Goal: Task Accomplishment & Management: Use online tool/utility

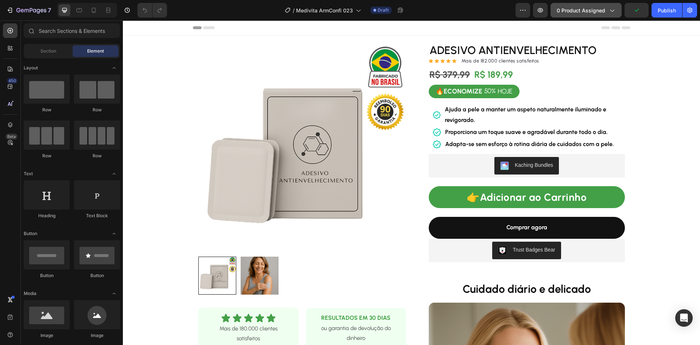
click at [573, 7] on button "0 product assigned" at bounding box center [586, 10] width 71 height 15
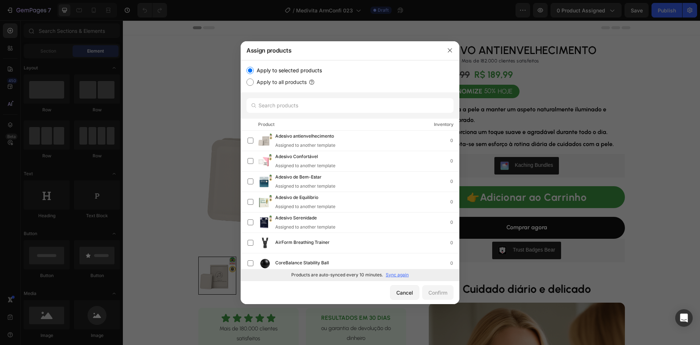
click at [393, 275] on p "Sync again" at bounding box center [397, 274] width 23 height 7
click at [303, 108] on input "text" at bounding box center [350, 105] width 207 height 15
paste input "Creme Firmador"
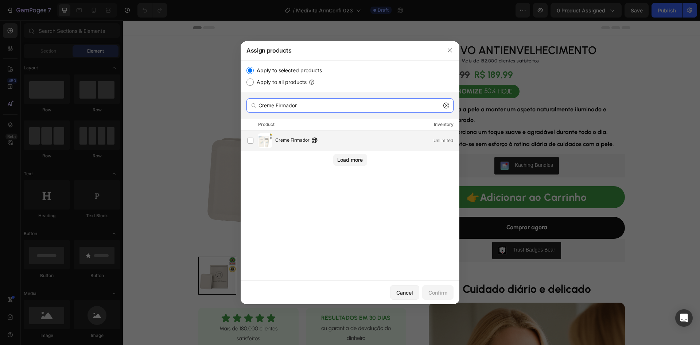
type input "Creme Firmador"
click at [284, 139] on span "Creme Firmador" at bounding box center [292, 140] width 34 height 8
click at [440, 293] on div "Confirm" at bounding box center [438, 293] width 19 height 8
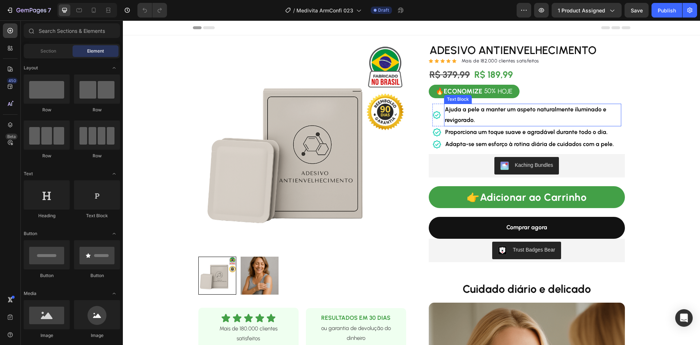
click at [460, 112] on strong "Ajuda a pele a manter um aspeto naturalmente iluminado e revigorado." at bounding box center [526, 115] width 162 height 18
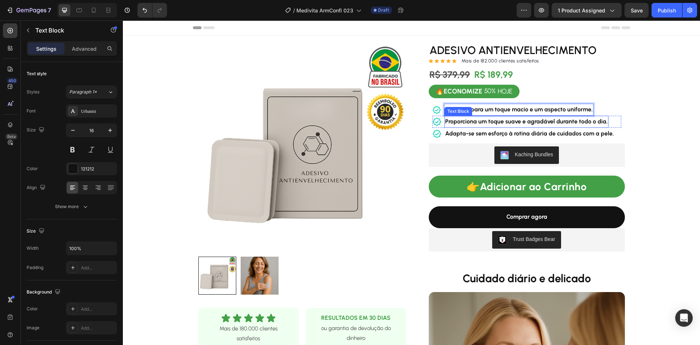
click at [506, 120] on strong "Proporciona um toque suave e agradável durante todo o dia." at bounding box center [526, 121] width 163 height 7
click at [471, 135] on strong "Adapta-se sem esforço à rotina diária de cuidados com a pele." at bounding box center [529, 133] width 169 height 7
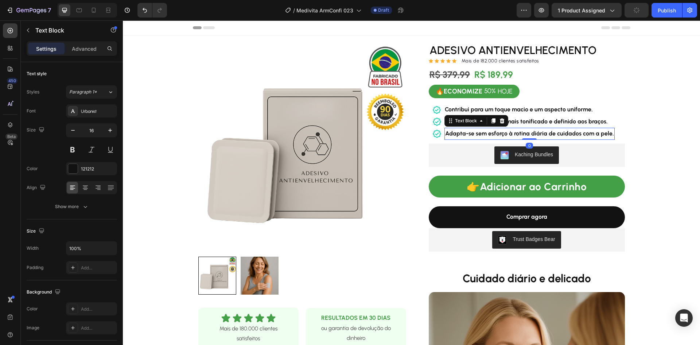
click at [471, 135] on strong "Adapta-se sem esforço à rotina diária de cuidados com a pele." at bounding box center [529, 133] width 169 height 7
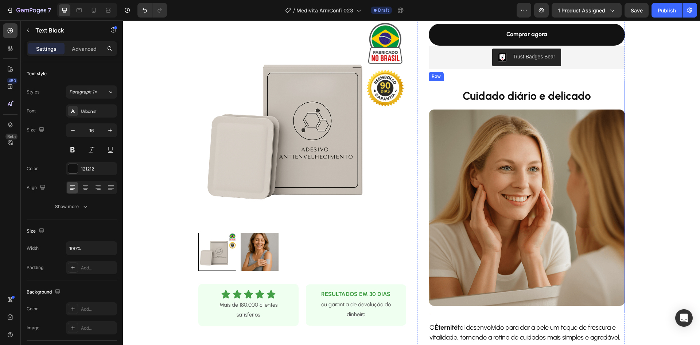
scroll to position [36, 0]
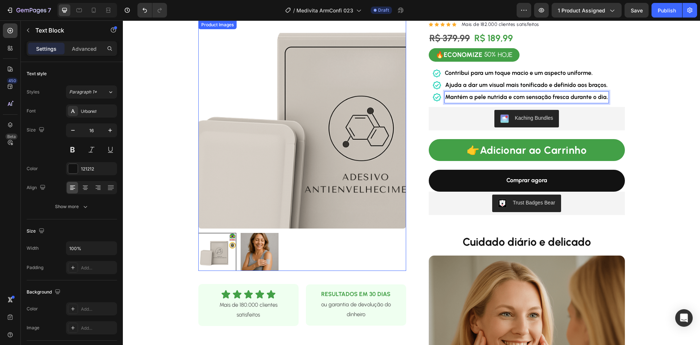
click at [246, 107] on img at bounding box center [302, 124] width 208 height 208
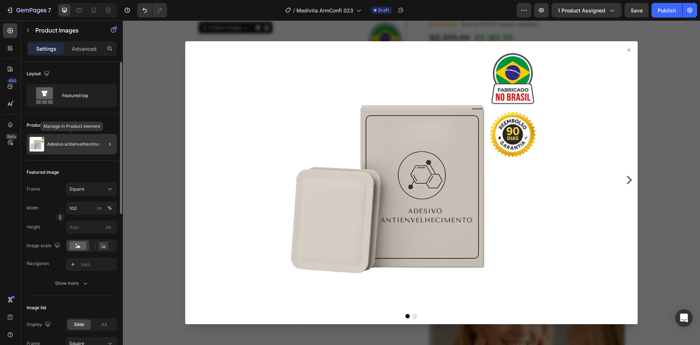
drag, startPoint x: 62, startPoint y: 145, endPoint x: 111, endPoint y: 157, distance: 50.1
click at [62, 145] on p "Adesivo antienvelhecimento" at bounding box center [76, 144] width 58 height 5
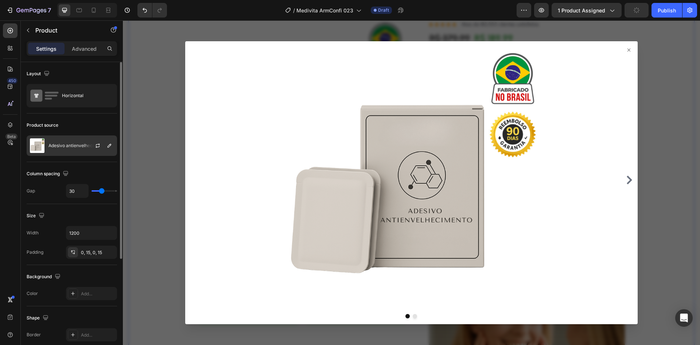
click at [65, 143] on p "Adesivo antienvelhecimento" at bounding box center [78, 145] width 58 height 5
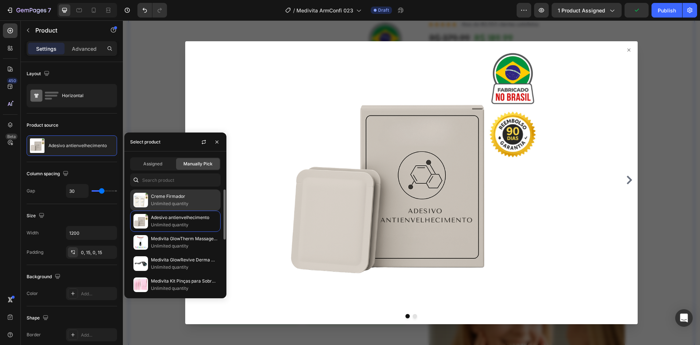
click at [167, 197] on p "Creme Firmador" at bounding box center [184, 196] width 66 height 7
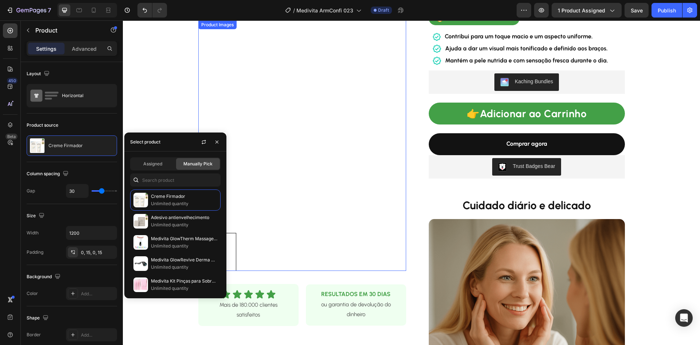
scroll to position [219, 0]
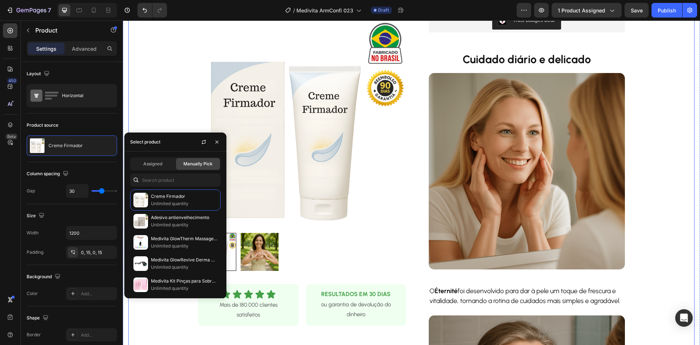
click at [658, 168] on div "Product Images Row Icon Icon Icon Icon Icon Icon List Mais de 180.000 clientes …" at bounding box center [411, 229] width 567 height 808
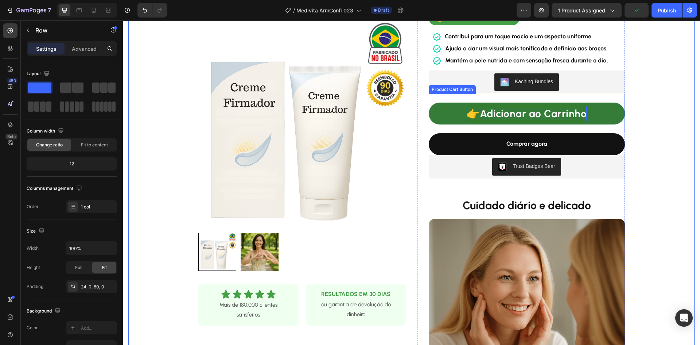
scroll to position [146, 0]
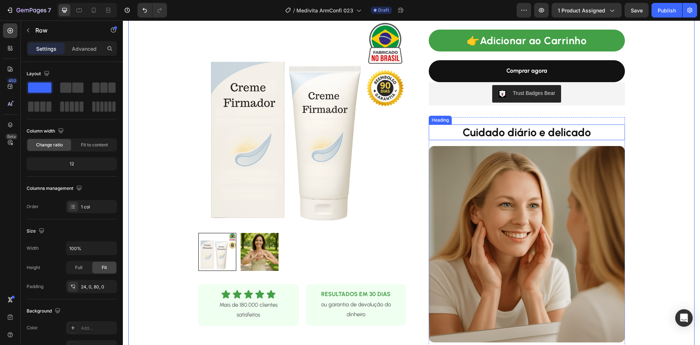
click at [511, 130] on strong "Cuidado diário e delicado" at bounding box center [527, 131] width 128 height 13
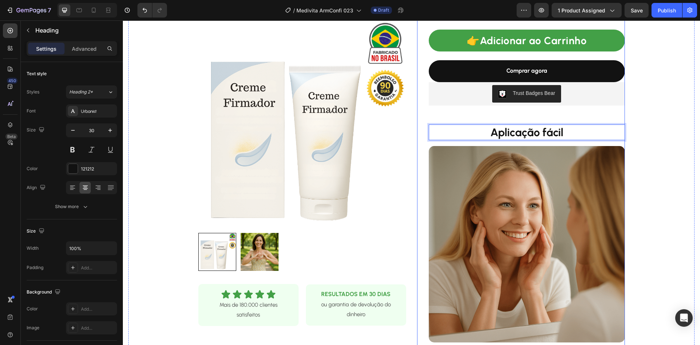
scroll to position [328, 0]
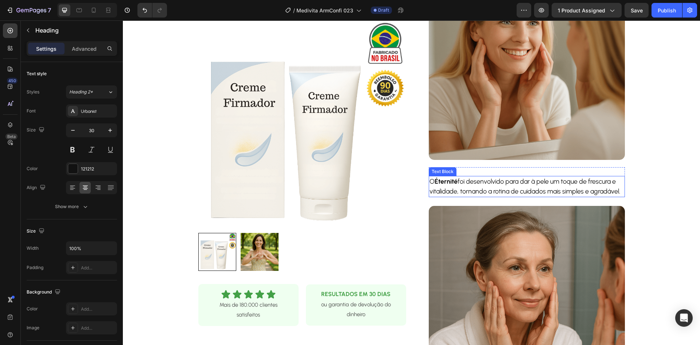
click at [493, 186] on p "O Éternité foi desenvolvido para dar à pele um toque de frescura e vitalidade, …" at bounding box center [527, 187] width 195 height 20
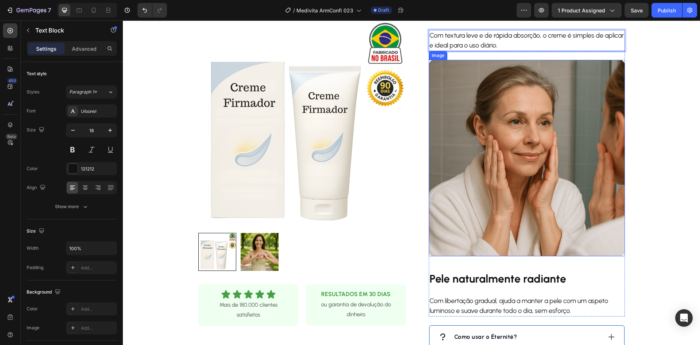
scroll to position [547, 0]
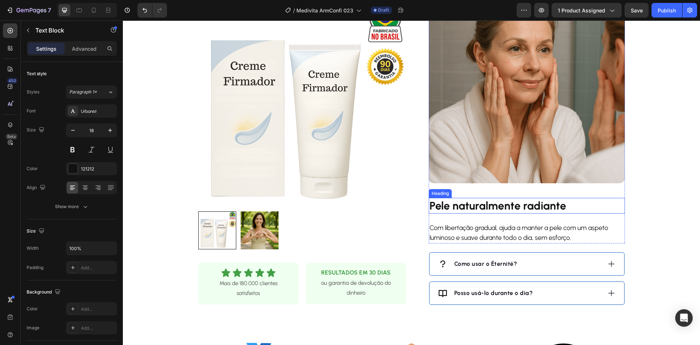
click at [468, 205] on strong "Pele naturalmente radiante" at bounding box center [498, 205] width 137 height 13
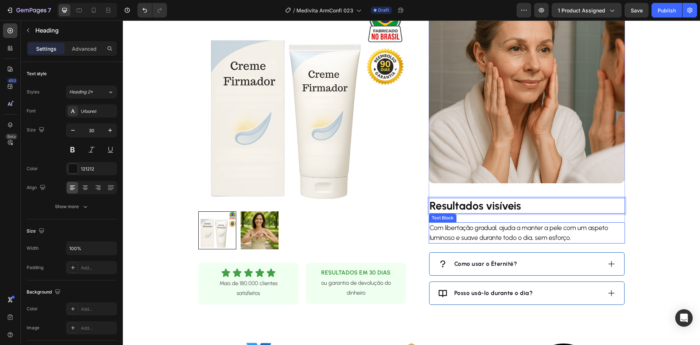
click at [493, 225] on p "Com libertação gradual, ajuda a manter a pele com um aspeto luminoso e suave du…" at bounding box center [527, 233] width 195 height 20
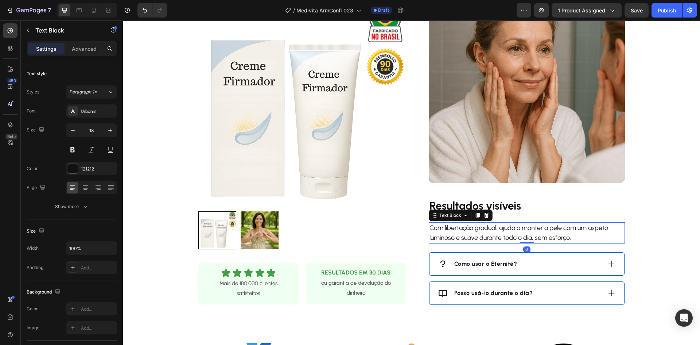
click at [489, 229] on p "Com libertação gradual, ajuda a manter a pele com um aspeto luminoso e suave du…" at bounding box center [527, 233] width 195 height 20
click at [488, 229] on p "Com libertação gradual, ajuda a manter a pele com um aspeto luminoso e suave du…" at bounding box center [527, 233] width 195 height 20
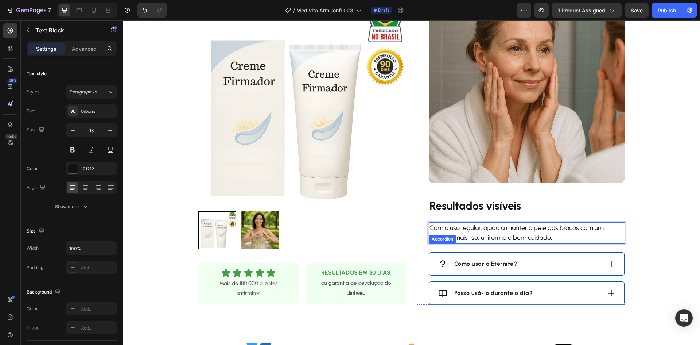
scroll to position [620, 0]
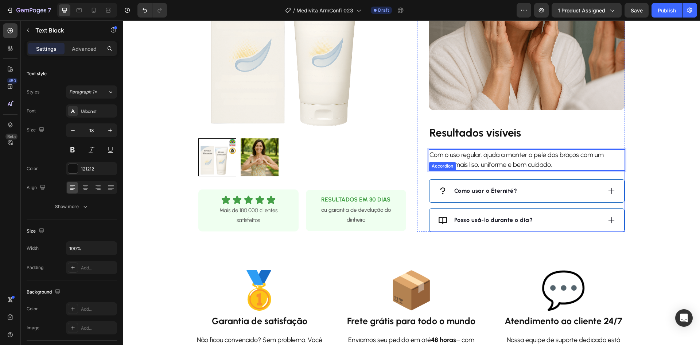
click at [552, 186] on div "Como usar o Éternité?" at bounding box center [519, 190] width 163 height 11
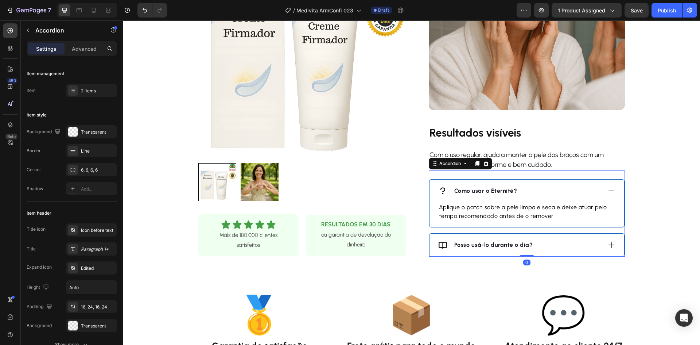
click at [486, 189] on strong "Como usar o Éternité?" at bounding box center [486, 190] width 63 height 7
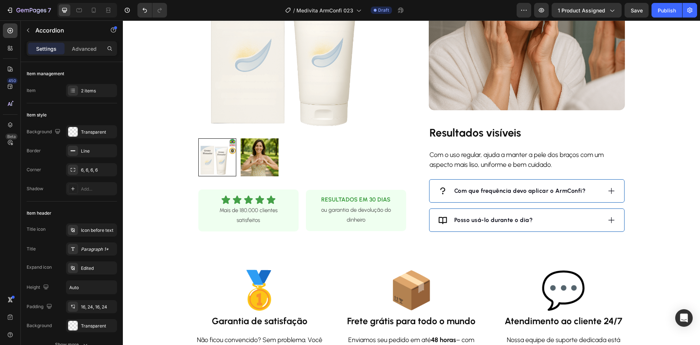
click at [608, 191] on icon at bounding box center [612, 191] width 8 height 8
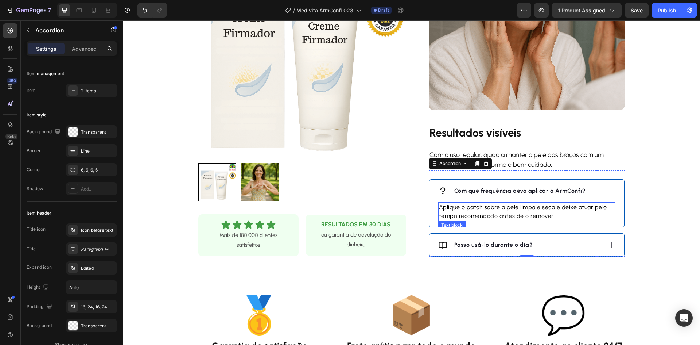
click at [513, 206] on p "Aplique o patch sobre a pele limpa e seca e deixe atuar pelo tempo recomendado …" at bounding box center [527, 212] width 176 height 18
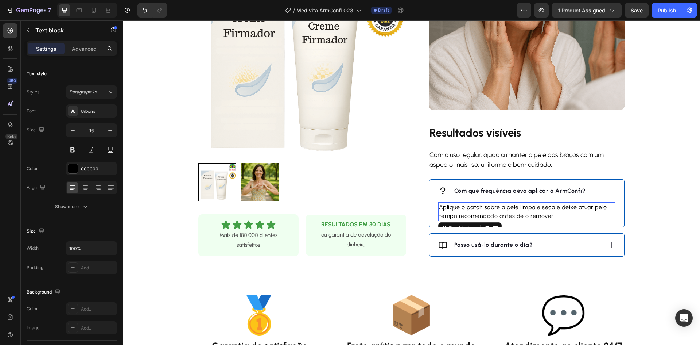
click at [513, 206] on p "Aplique o patch sobre a pele limpa e seca e deixe atuar pelo tempo recomendado …" at bounding box center [527, 212] width 176 height 18
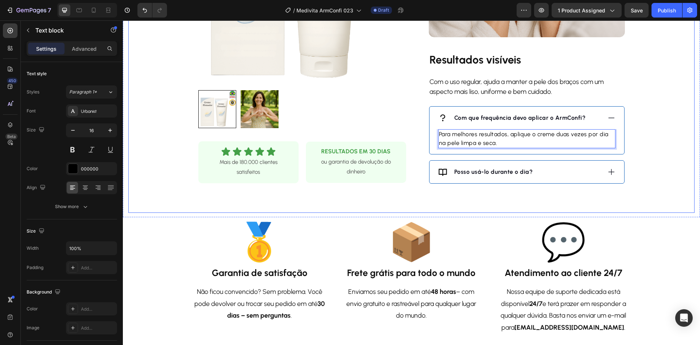
click at [555, 170] on div "Posso usá-lo durante o dia?" at bounding box center [519, 171] width 163 height 11
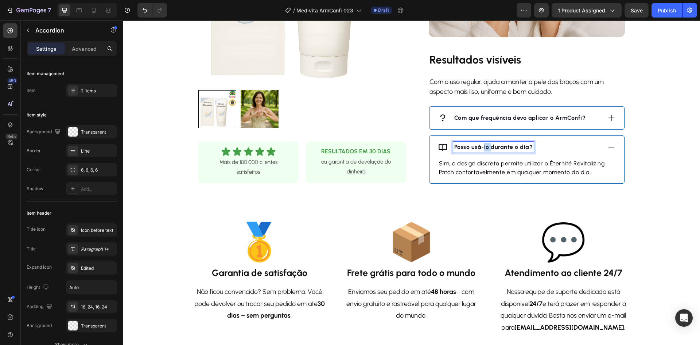
click at [484, 150] on strong "Posso usá-lo durante o dia?" at bounding box center [494, 146] width 79 height 7
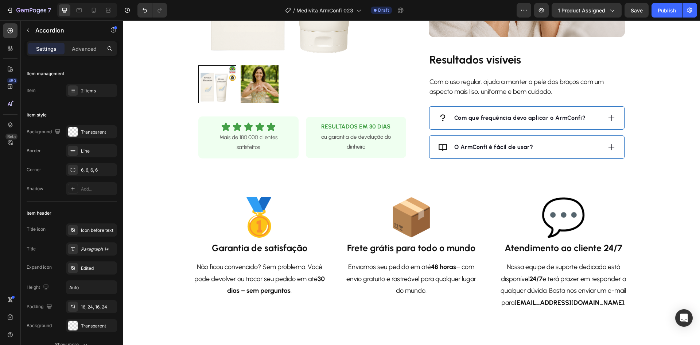
click at [557, 142] on div "O ArmConfi é fácil de usar?" at bounding box center [519, 147] width 163 height 11
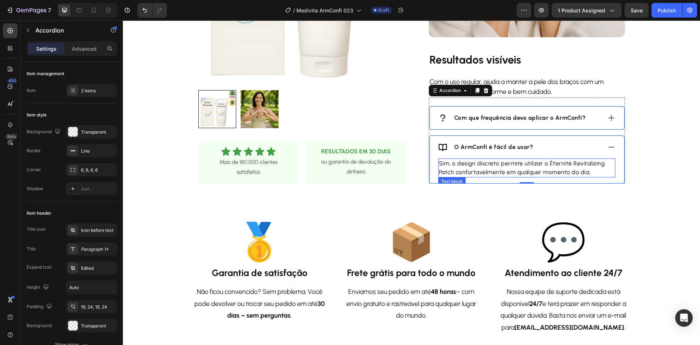
click at [511, 165] on p "Sim, o design discreto permite utilizar o Éternité Revitalizing Patch confortav…" at bounding box center [527, 168] width 176 height 18
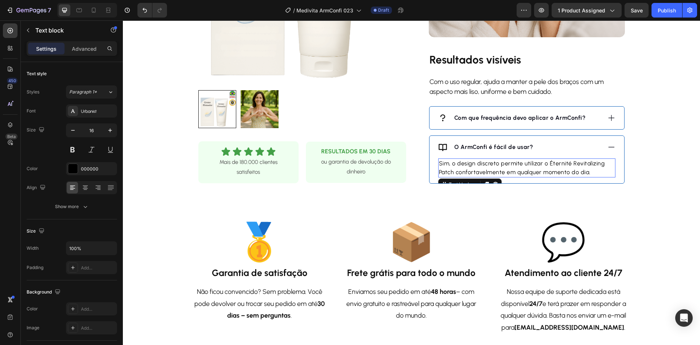
click at [511, 165] on p "Sim, o design discreto permite utilizar o Éternité Revitalizing Patch confortav…" at bounding box center [527, 168] width 176 height 18
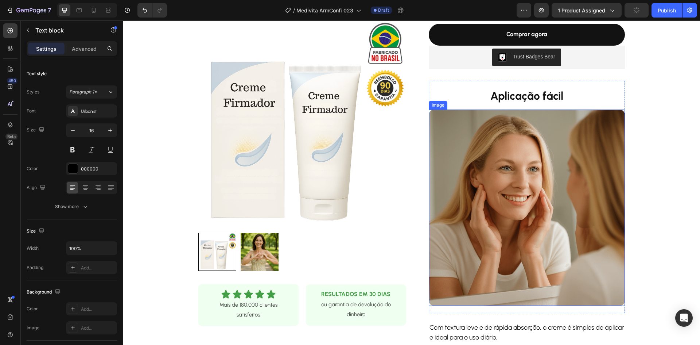
scroll to position [219, 0]
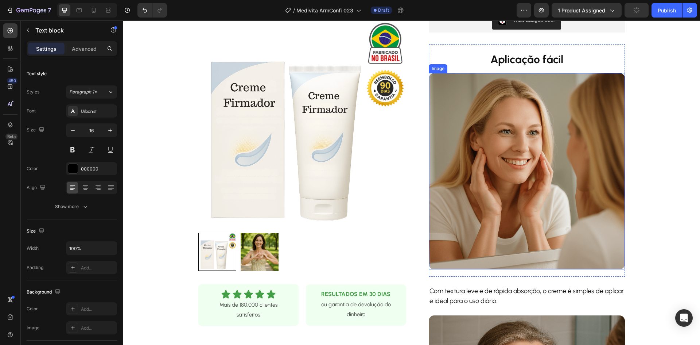
click at [511, 146] on img at bounding box center [527, 171] width 196 height 196
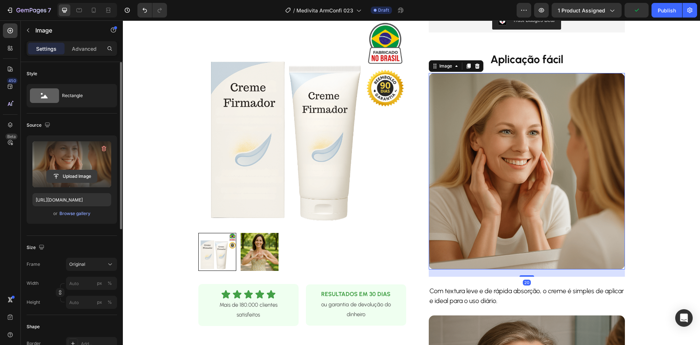
click at [67, 174] on input "file" at bounding box center [72, 176] width 50 height 12
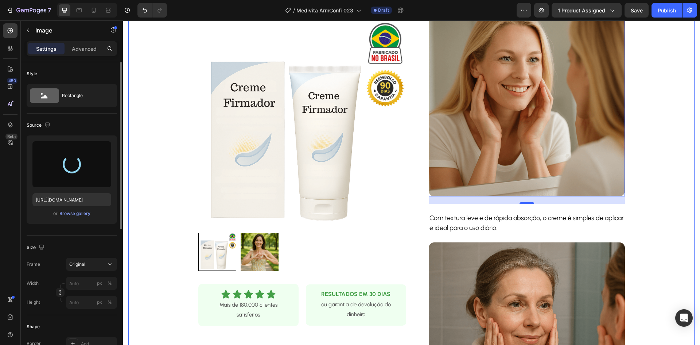
scroll to position [328, 0]
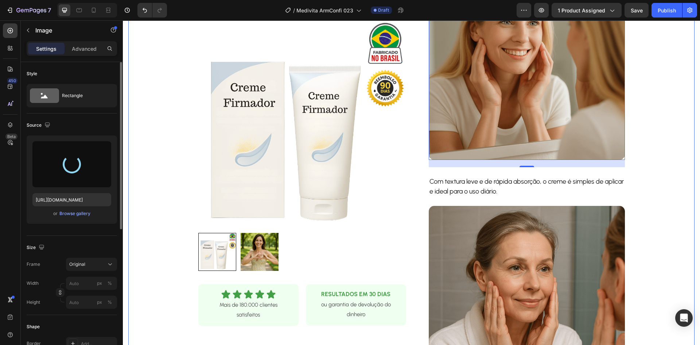
type input "[URL][DOMAIN_NAME]"
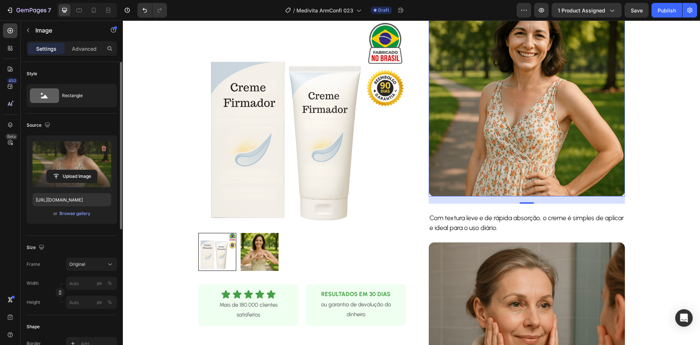
scroll to position [438, 0]
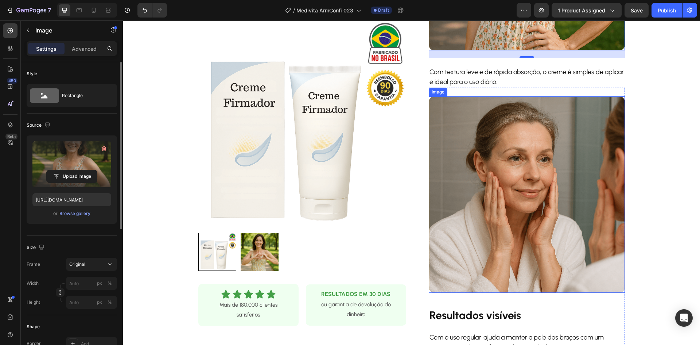
drag, startPoint x: 512, startPoint y: 161, endPoint x: 461, endPoint y: 168, distance: 51.5
click at [512, 161] on img at bounding box center [527, 194] width 196 height 196
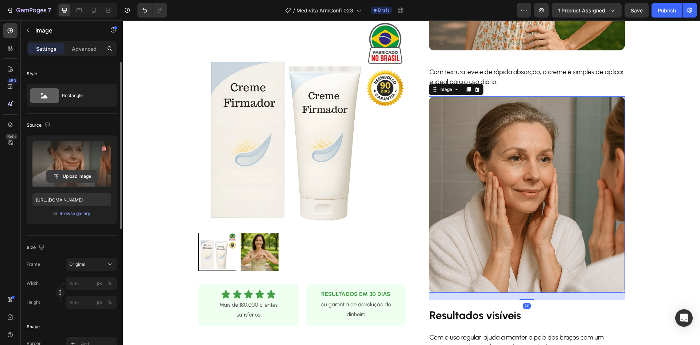
click at [81, 176] on input "file" at bounding box center [72, 176] width 50 height 12
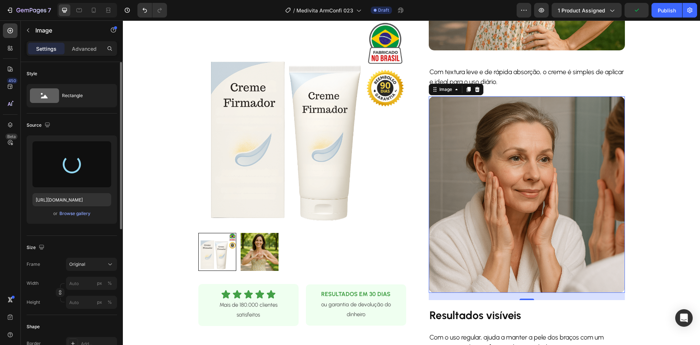
type input "[URL][DOMAIN_NAME]"
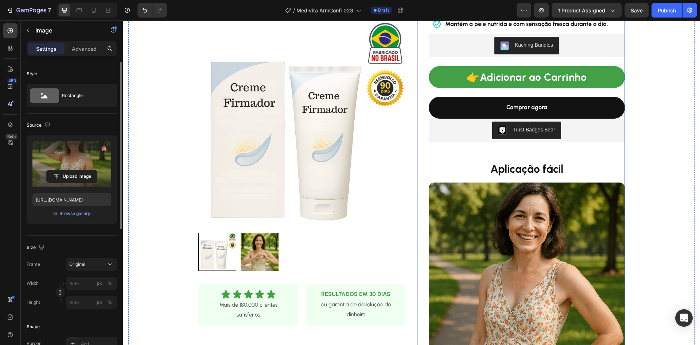
scroll to position [219, 0]
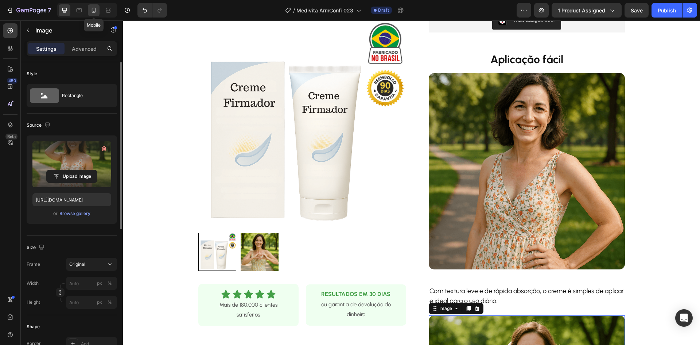
click at [93, 9] on icon at bounding box center [93, 10] width 7 height 7
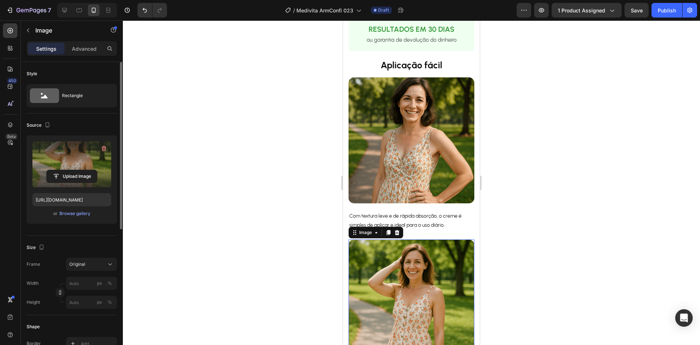
scroll to position [288, 0]
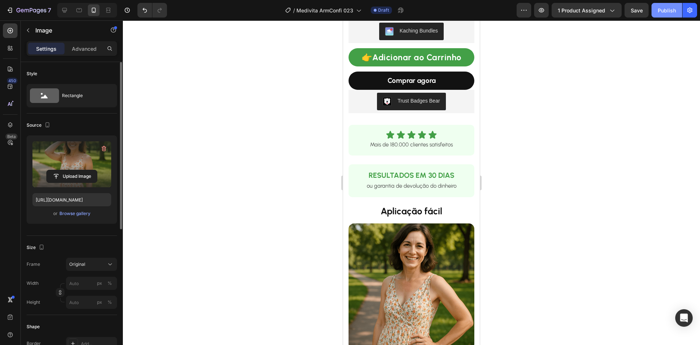
click at [668, 12] on div "Publish" at bounding box center [667, 11] width 18 height 8
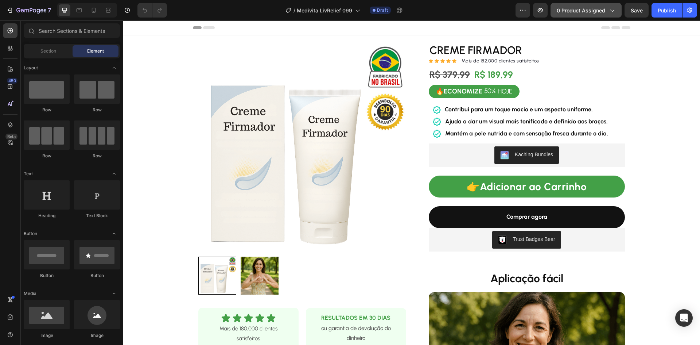
click at [595, 11] on span "0 product assigned" at bounding box center [581, 11] width 49 height 8
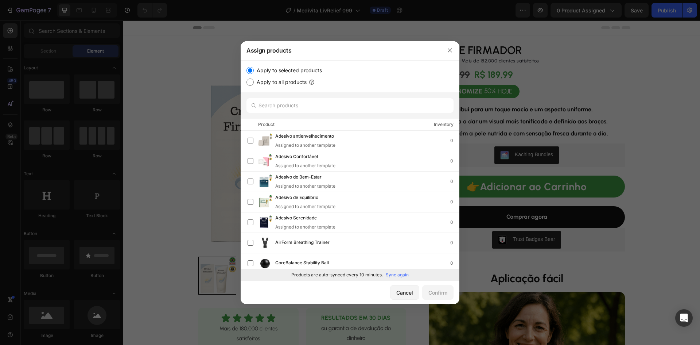
click at [397, 277] on p "Sync again" at bounding box center [397, 274] width 23 height 7
click at [309, 103] on input "text" at bounding box center [350, 105] width 207 height 15
paste input "Óleo de bem-estar"
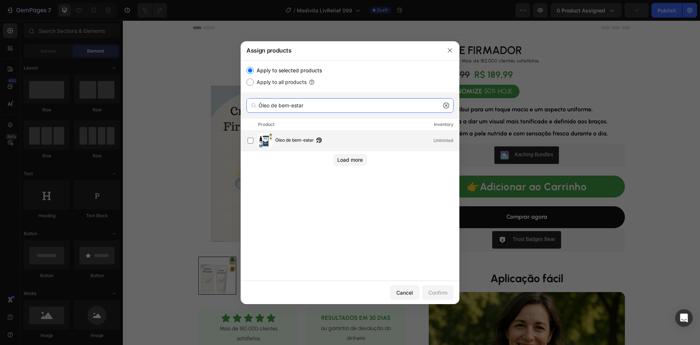
type input "Óleo de bem-estar"
click at [290, 140] on span "Óleo de bem-estar" at bounding box center [294, 140] width 39 height 8
click at [432, 289] on button "Confirm" at bounding box center [437, 292] width 31 height 15
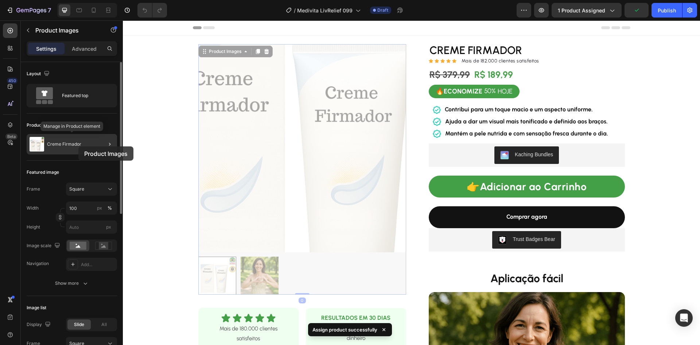
drag, startPoint x: 158, startPoint y: 137, endPoint x: 78, endPoint y: 146, distance: 81.1
click at [78, 146] on p "Creme Firmador" at bounding box center [64, 144] width 34 height 5
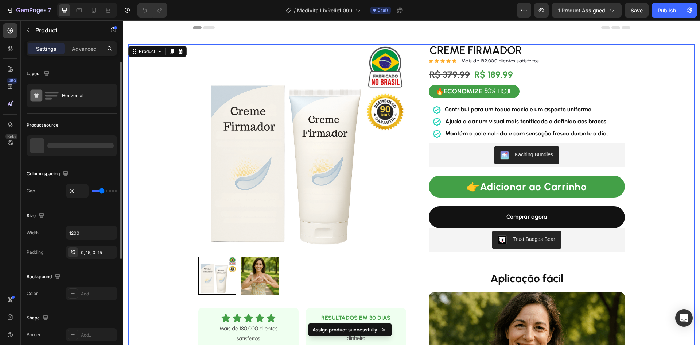
click at [69, 142] on div at bounding box center [72, 145] width 90 height 20
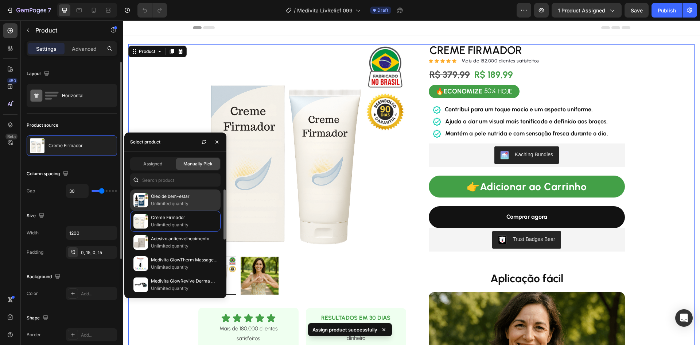
click at [156, 192] on div "Óleo de bem-estar Unlimited quantity" at bounding box center [175, 199] width 90 height 21
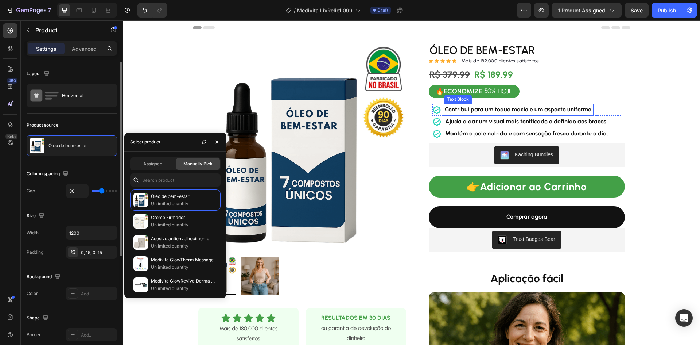
click at [489, 111] on strong "Contribui para um toque macio e um aspecto uniforme." at bounding box center [519, 109] width 148 height 7
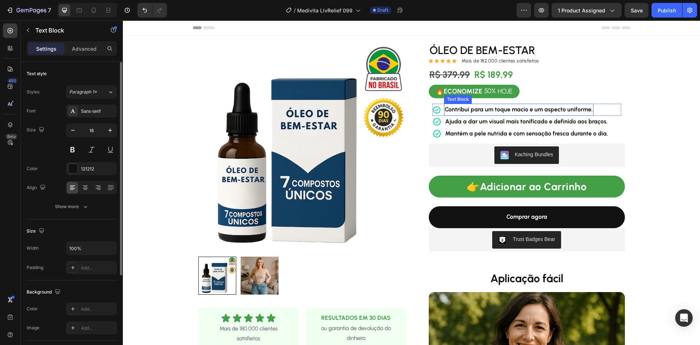
click at [489, 111] on strong "Contribui para um toque macio e um aspecto uniforme." at bounding box center [519, 109] width 148 height 7
click at [497, 121] on strong "Ajuda a dar um visual mais tonificado e definido aos braços." at bounding box center [526, 121] width 163 height 7
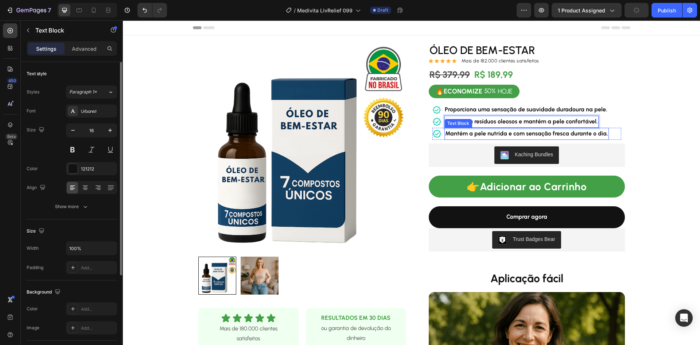
click at [516, 134] on strong "Mantém a pele nutrida e com sensação fresca durante o dia." at bounding box center [526, 133] width 163 height 7
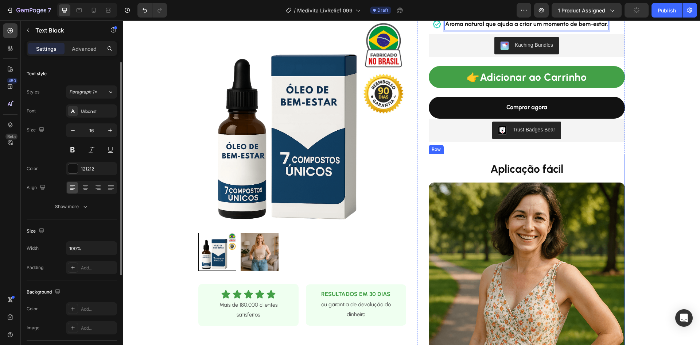
scroll to position [146, 0]
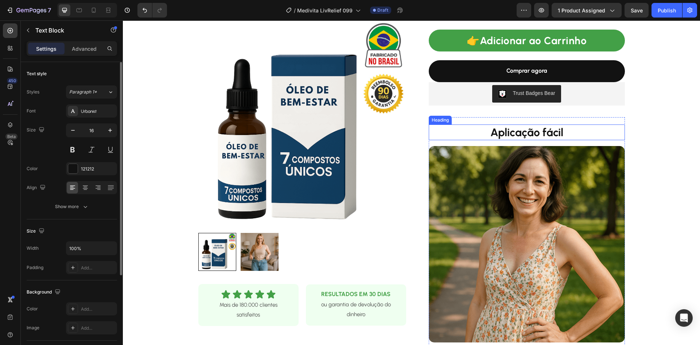
click at [514, 134] on strong "Aplicação fácil" at bounding box center [527, 131] width 73 height 13
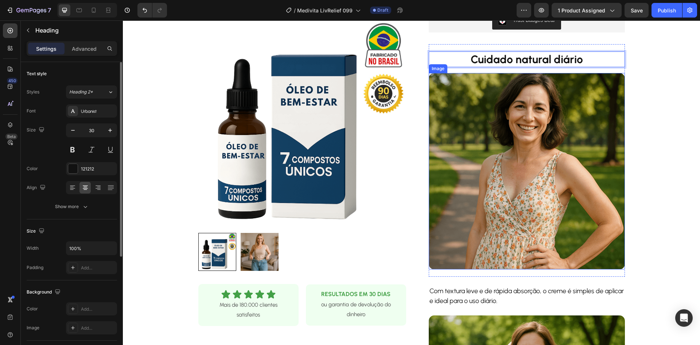
scroll to position [255, 0]
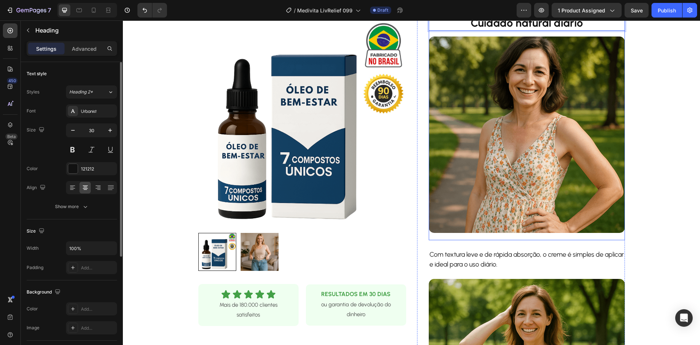
click at [467, 254] on p "Com textura leve e de rápida absorção, o creme é simples de aplicar e ideal par…" at bounding box center [527, 260] width 195 height 20
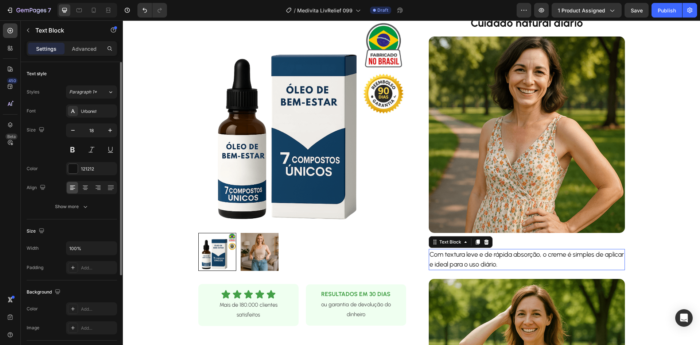
click at [467, 254] on p "Com textura leve e de rápida absorção, o creme é simples de aplicar e ideal par…" at bounding box center [527, 260] width 195 height 20
drag, startPoint x: 500, startPoint y: 254, endPoint x: 505, endPoint y: 258, distance: 6.2
click at [501, 255] on p "O LivRelief Nourishing Oil combina extratos de origem vegetal para nutrir e pro…" at bounding box center [527, 260] width 195 height 20
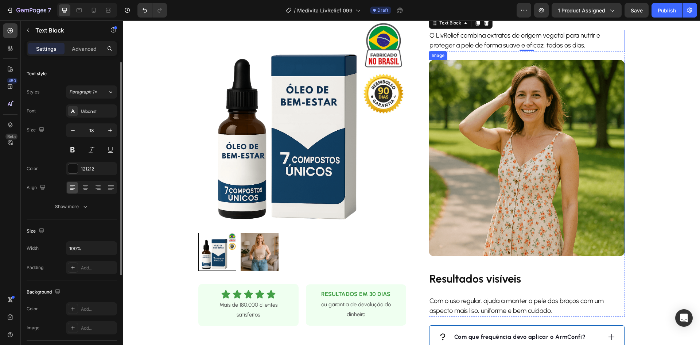
scroll to position [584, 0]
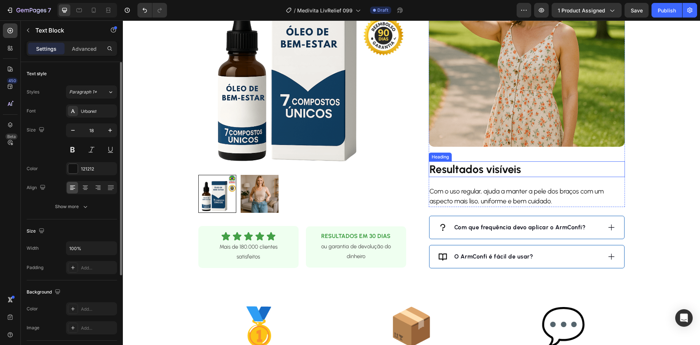
click at [482, 171] on strong "Resultados visíveis" at bounding box center [476, 168] width 92 height 13
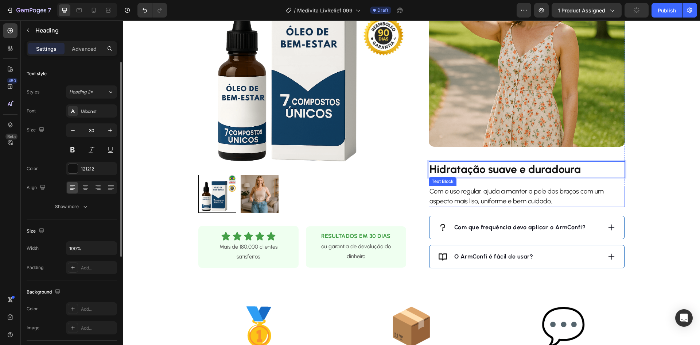
click at [461, 196] on p "Com o uso regular, ajuda a manter a pele dos braços com um aspecto mais liso, u…" at bounding box center [527, 196] width 195 height 20
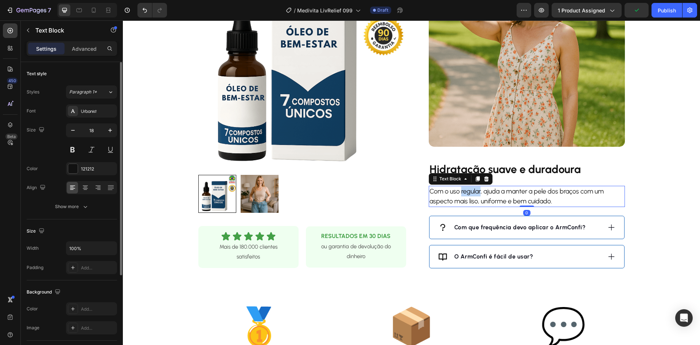
click at [462, 195] on p "Com o uso regular, ajuda a manter a pele dos braços com um aspecto mais liso, u…" at bounding box center [527, 196] width 195 height 20
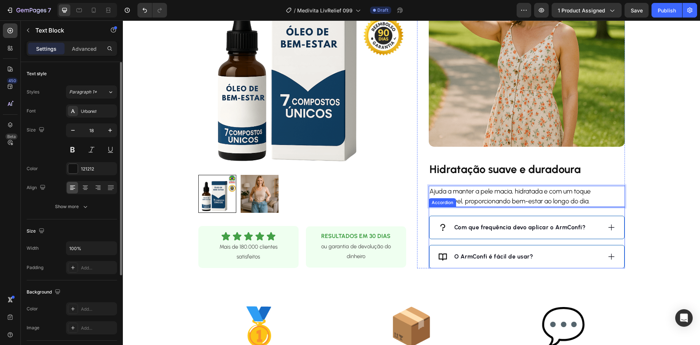
drag, startPoint x: 610, startPoint y: 225, endPoint x: 600, endPoint y: 229, distance: 11.2
click at [611, 225] on icon at bounding box center [612, 227] width 8 height 8
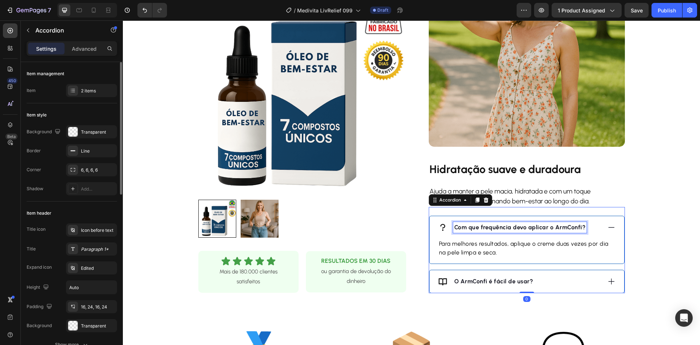
click at [509, 224] on strong "Com que frequência devo aplicar o ArmConfi?" at bounding box center [521, 227] width 132 height 7
click at [502, 226] on strong "Com que frequência devo aplicar o ArmConfi?" at bounding box center [521, 227] width 132 height 7
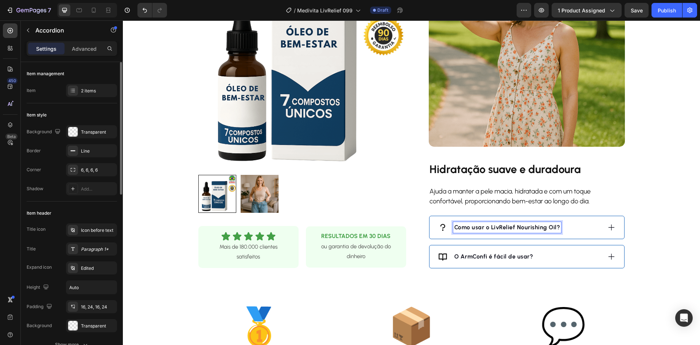
click at [550, 227] on strong "Como usar o LivRelief Nourishing Oil?" at bounding box center [508, 227] width 106 height 7
drag, startPoint x: 541, startPoint y: 225, endPoint x: 528, endPoint y: 228, distance: 13.7
click at [541, 225] on div "Como usar o LivRelief?" at bounding box center [519, 227] width 163 height 11
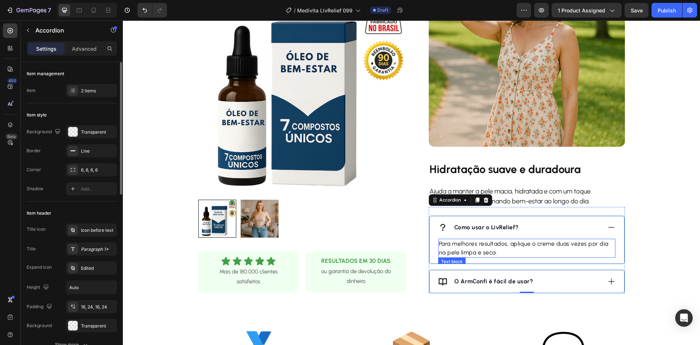
click at [471, 243] on p "Para melhores resultados, aplique o creme duas vezes por dia na pele limpa e se…" at bounding box center [527, 248] width 176 height 18
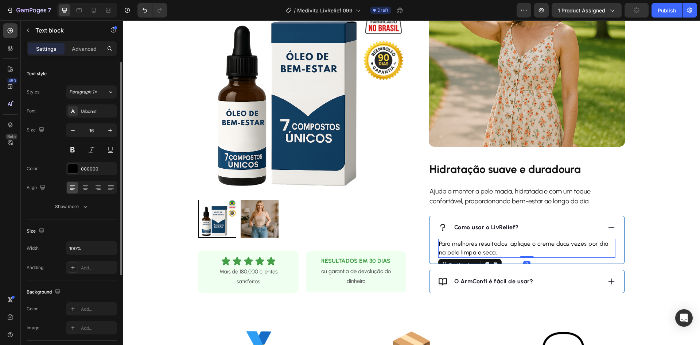
click at [471, 243] on p "Para melhores resultados, aplique o creme duas vezes por dia na pele limpa e se…" at bounding box center [527, 248] width 176 height 18
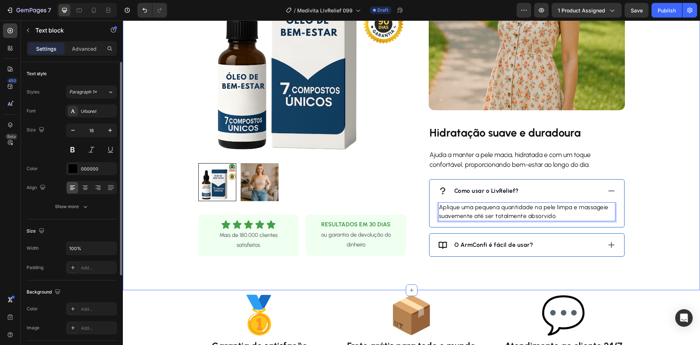
scroll to position [657, 0]
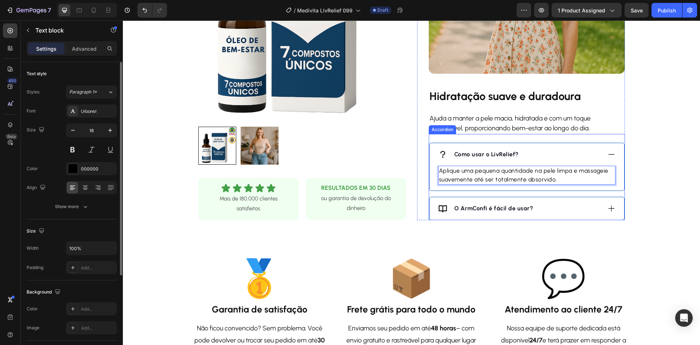
click at [558, 209] on div "O ArmConfi é fácil de usar?" at bounding box center [519, 208] width 163 height 11
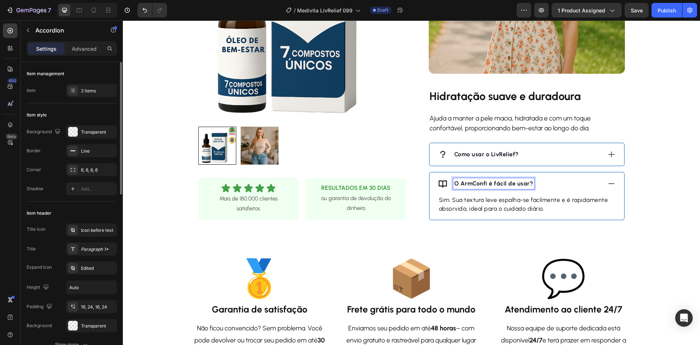
click at [503, 185] on strong "O ArmConfi é fácil de usar?" at bounding box center [494, 183] width 79 height 7
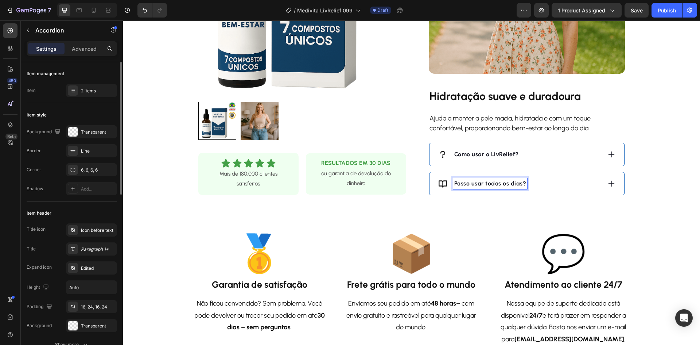
click at [570, 187] on div "Posso usar todos os dias?" at bounding box center [519, 183] width 163 height 11
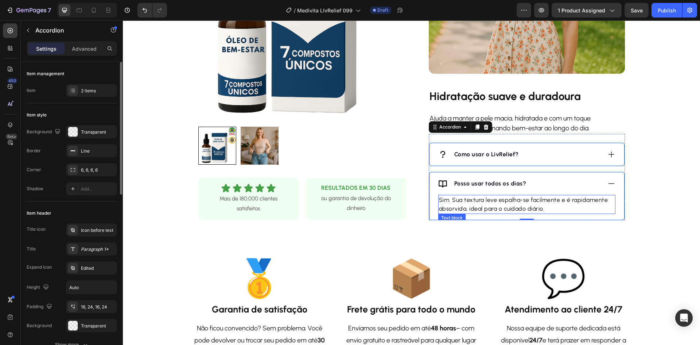
click at [505, 200] on p "Sim. Sua textura leve espalha-se facilmente e é rapidamente absorvida, ideal pa…" at bounding box center [527, 205] width 176 height 18
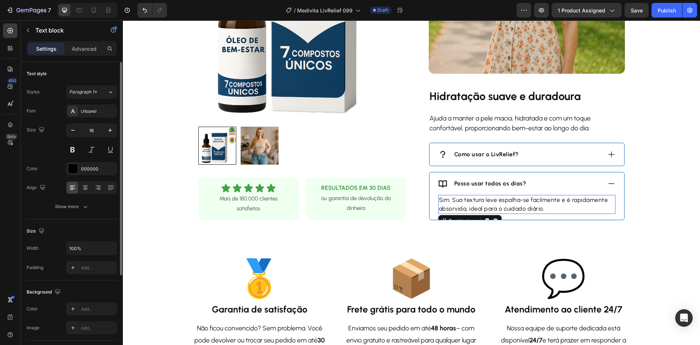
click at [505, 200] on p "Sim. Sua textura leve espalha-se facilmente e é rapidamente absorvida, ideal pa…" at bounding box center [527, 205] width 176 height 18
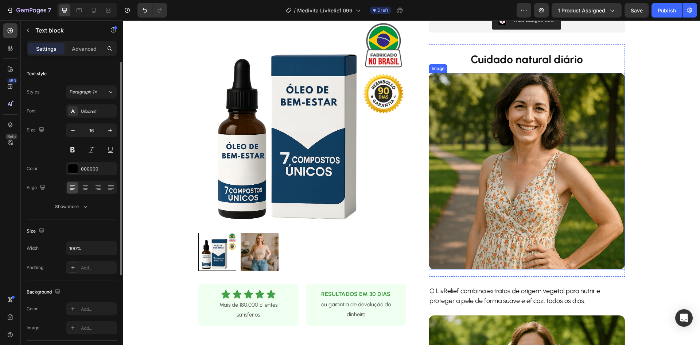
scroll to position [255, 0]
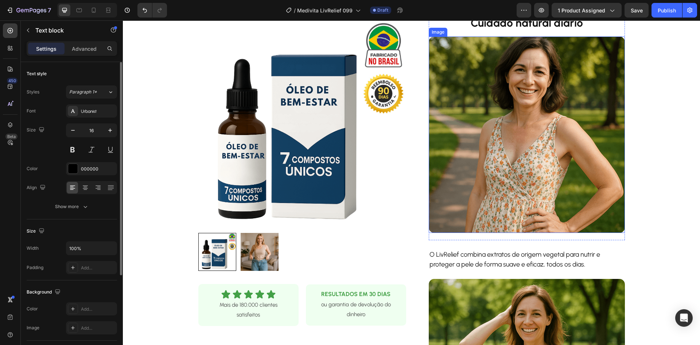
click at [474, 134] on img at bounding box center [527, 134] width 196 height 196
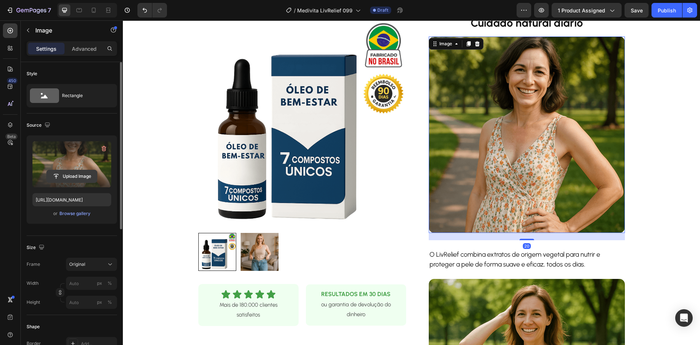
click at [86, 173] on input "file" at bounding box center [72, 176] width 50 height 12
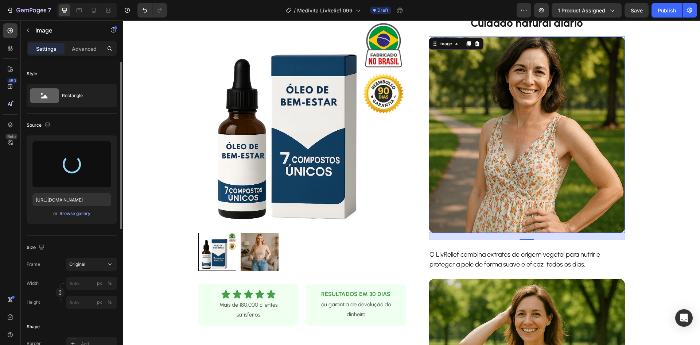
type input "https://cdn.shopify.com/s/files/1/0936/5382/7956/files/gempages_580770874810958…"
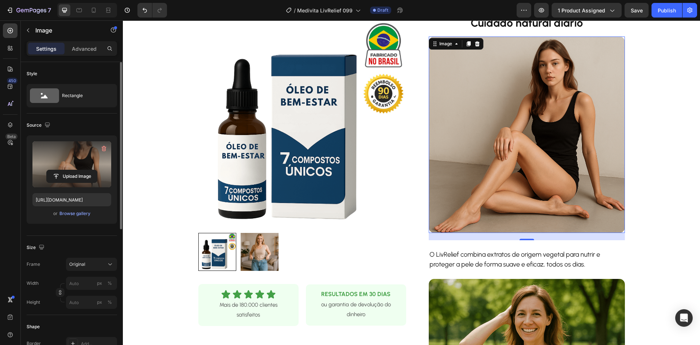
scroll to position [401, 0]
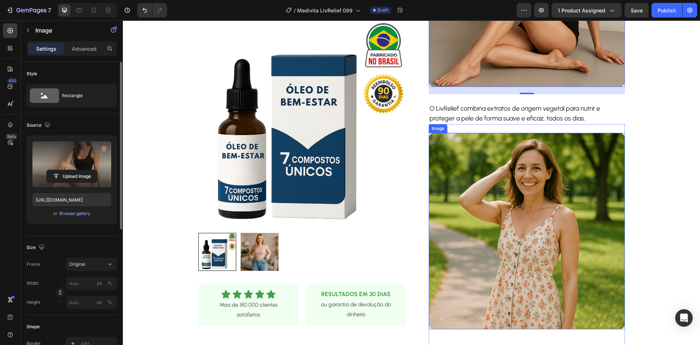
click at [511, 196] on img at bounding box center [527, 231] width 196 height 196
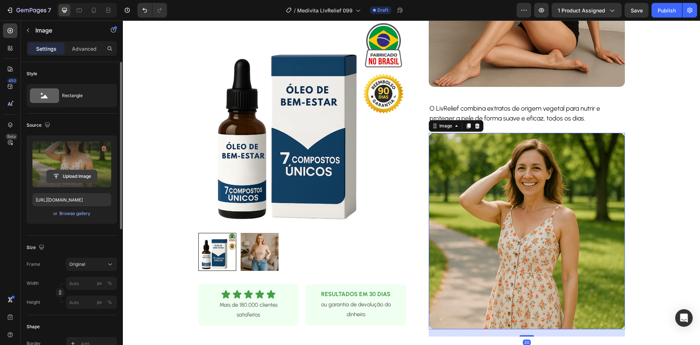
click at [73, 177] on input "file" at bounding box center [72, 176] width 50 height 12
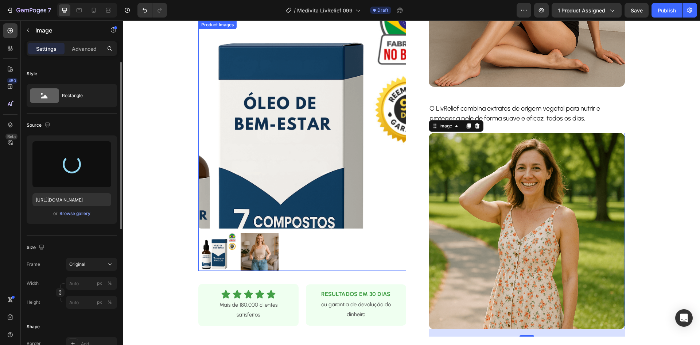
type input "https://cdn.shopify.com/s/files/1/0936/5382/7956/files/gempages_580770874810958…"
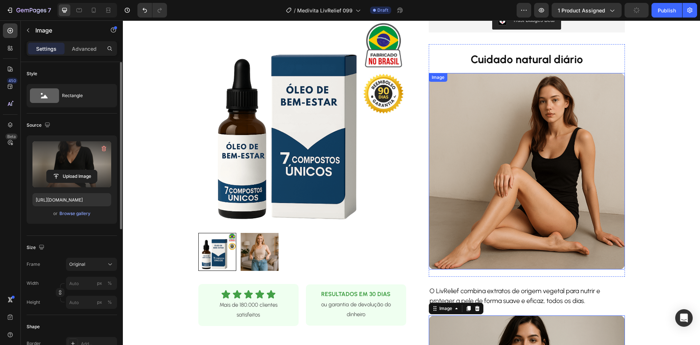
scroll to position [146, 0]
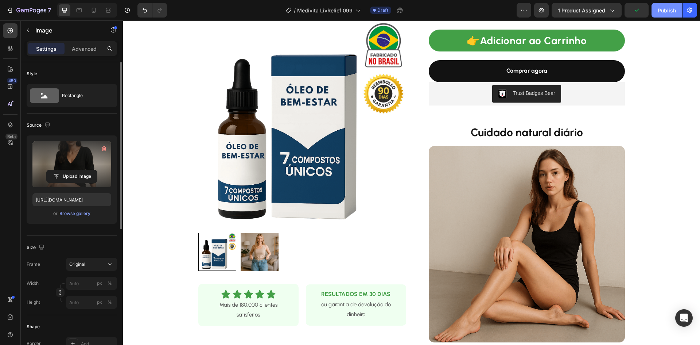
click at [667, 10] on div "Publish" at bounding box center [667, 11] width 18 height 8
click at [90, 10] on icon at bounding box center [93, 10] width 7 height 7
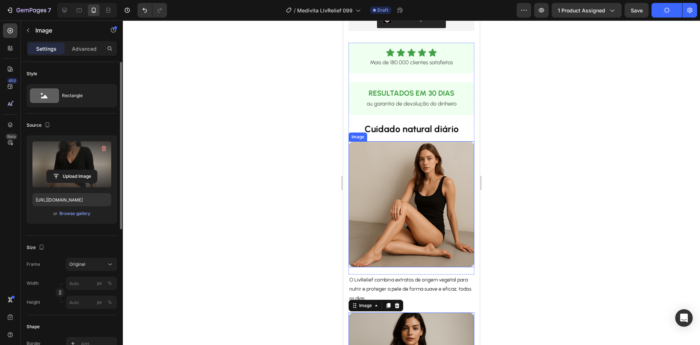
scroll to position [406, 0]
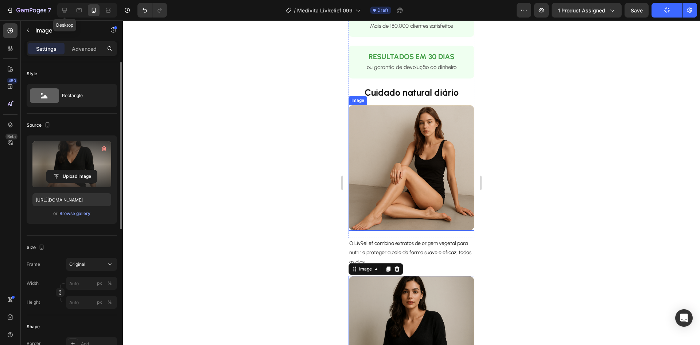
drag, startPoint x: 65, startPoint y: 9, endPoint x: 125, endPoint y: 24, distance: 62.6
click at [65, 9] on icon at bounding box center [64, 10] width 7 height 7
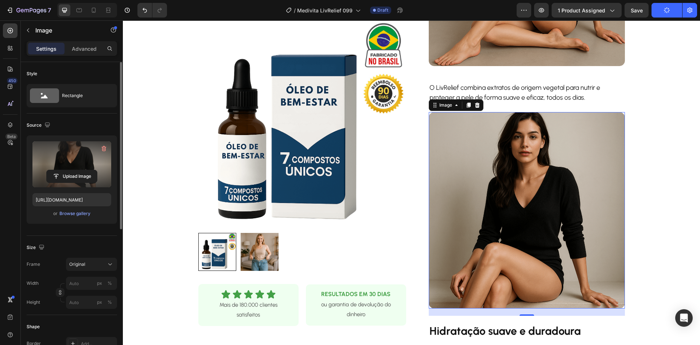
scroll to position [488, 0]
